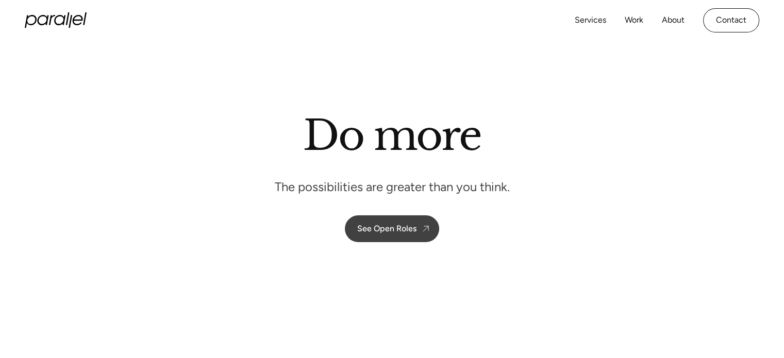
click at [380, 226] on div "See Open Roles" at bounding box center [386, 229] width 59 height 10
click at [388, 227] on div "See Open Roles" at bounding box center [386, 229] width 59 height 10
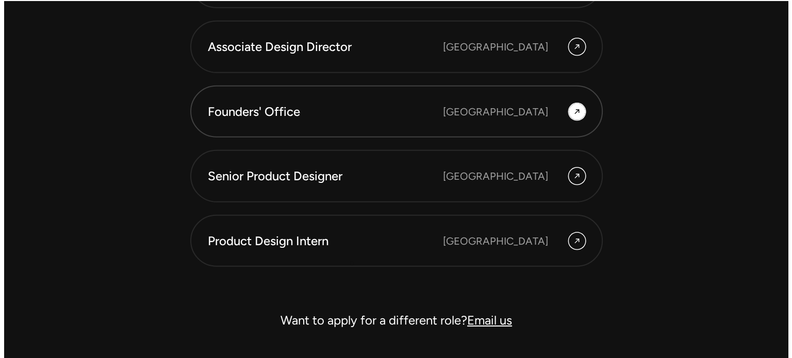
scroll to position [2928, 0]
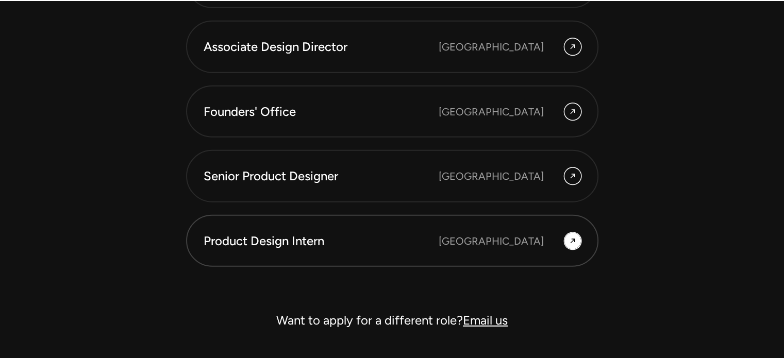
click at [490, 248] on link "Product Design Intern [GEOGRAPHIC_DATA]" at bounding box center [392, 241] width 412 height 53
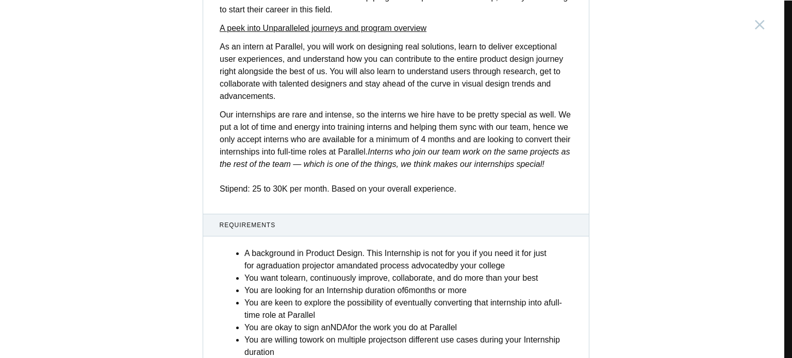
scroll to position [422, 0]
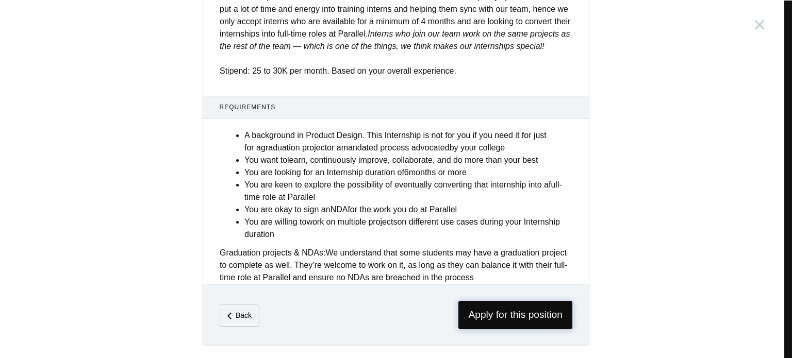
click at [495, 313] on span "Apply for this position" at bounding box center [515, 315] width 114 height 28
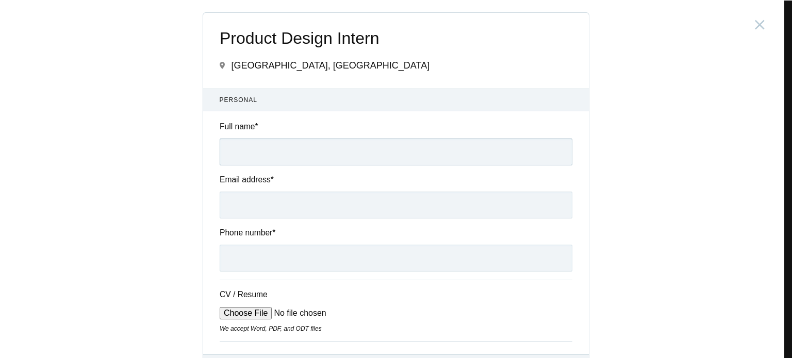
click at [240, 157] on input "Full name *" at bounding box center [396, 152] width 353 height 27
type input "[PERSON_NAME] M"
type input "[EMAIL_ADDRESS][DOMAIN_NAME]"
type input "[PHONE_NUMBER]"
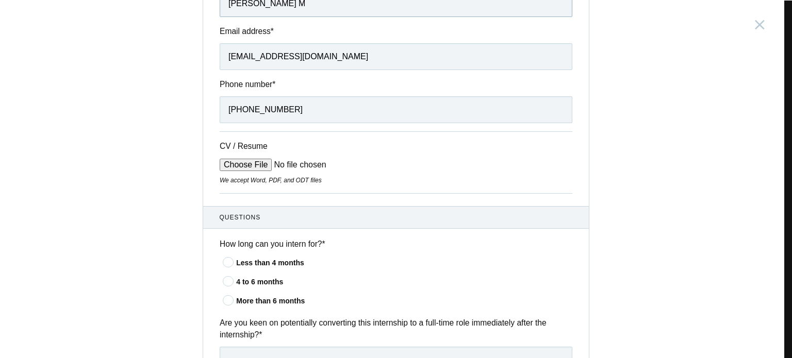
scroll to position [166, 0]
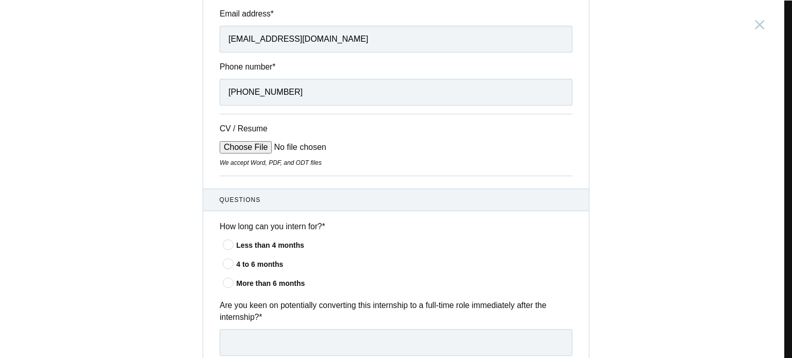
click at [229, 241] on icon at bounding box center [228, 244] width 19 height 7
click at [0, 0] on input"] "Less than 4 months" at bounding box center [0, 0] width 0 height 0
click at [224, 280] on icon at bounding box center [228, 282] width 19 height 7
click at [0, 0] on input"] "More than 6 months" at bounding box center [0, 0] width 0 height 0
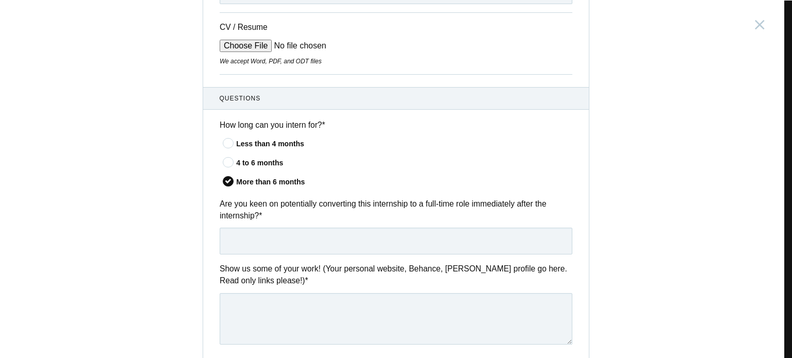
scroll to position [276, 0]
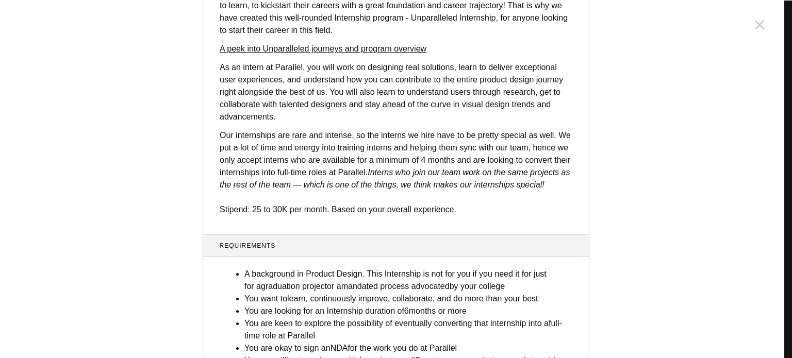
scroll to position [422, 0]
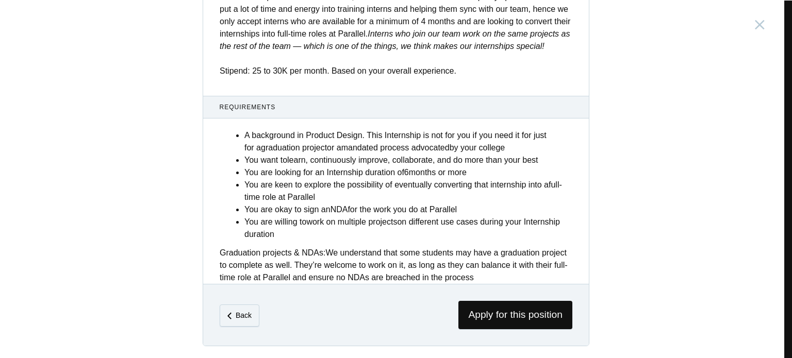
drag, startPoint x: 256, startPoint y: 206, endPoint x: 446, endPoint y: 230, distance: 191.3
click at [446, 230] on ul "A background in Product Design. This Internship is not for you if you need it f…" at bounding box center [408, 184] width 328 height 111
click at [446, 230] on li "You are willing to work on multiple projects on different use cases during your…" at bounding box center [408, 228] width 328 height 25
